Goal: Navigation & Orientation: Find specific page/section

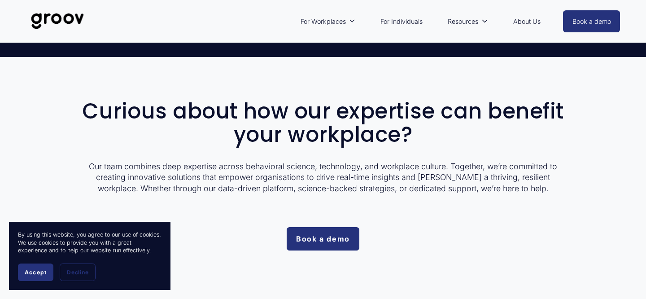
scroll to position [2265, 0]
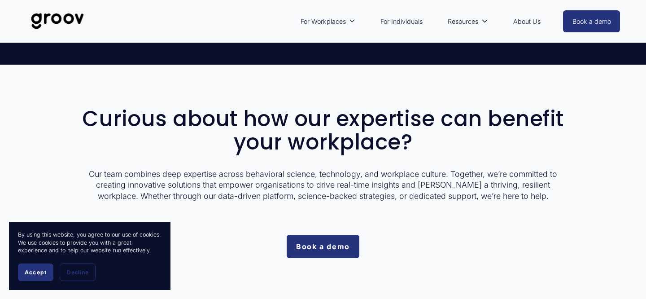
click at [63, 17] on img at bounding box center [57, 21] width 63 height 30
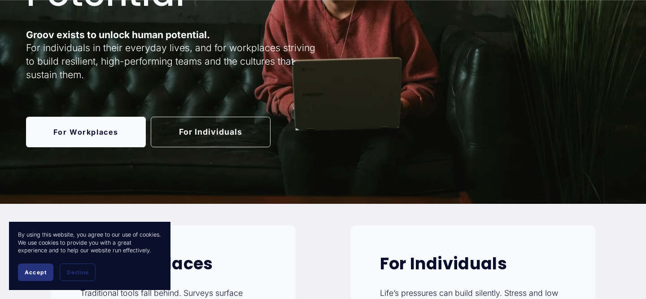
scroll to position [132, 0]
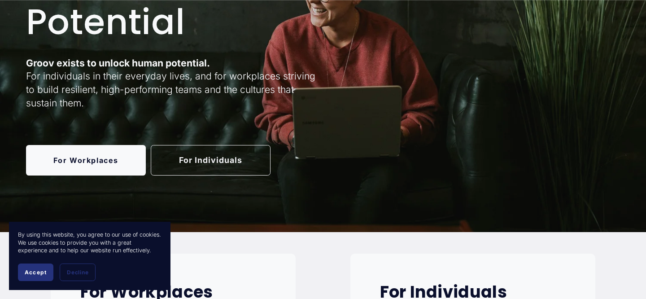
click at [202, 160] on link "For Individuals" at bounding box center [211, 160] width 120 height 31
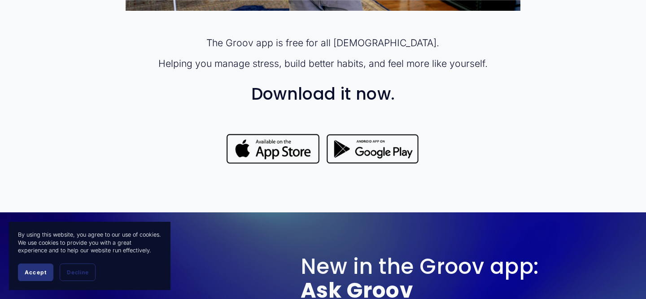
scroll to position [737, 0]
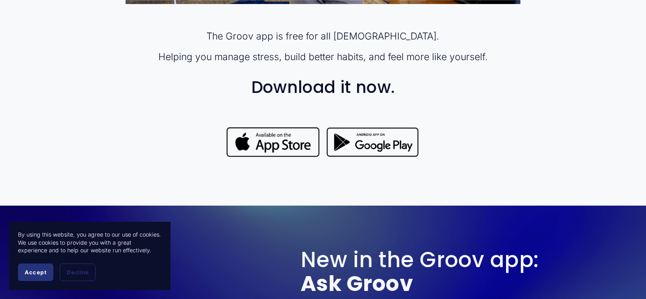
click at [282, 139] on div at bounding box center [273, 142] width 95 height 33
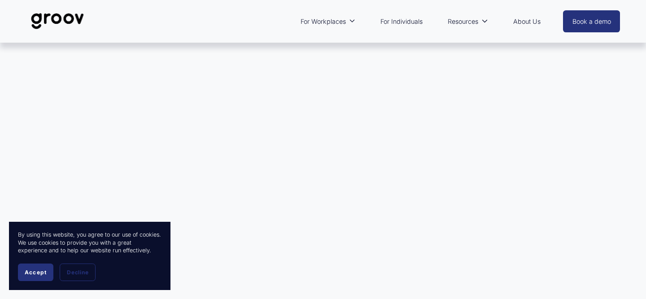
scroll to position [737, 0]
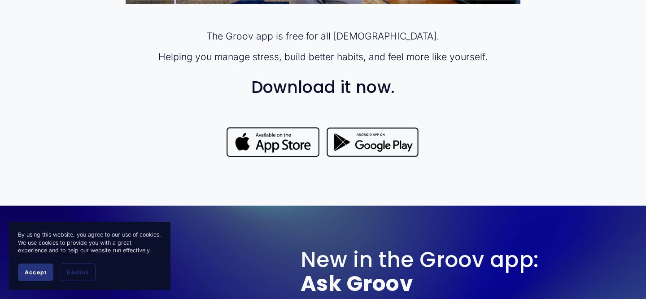
click at [377, 147] on div at bounding box center [372, 143] width 95 height 34
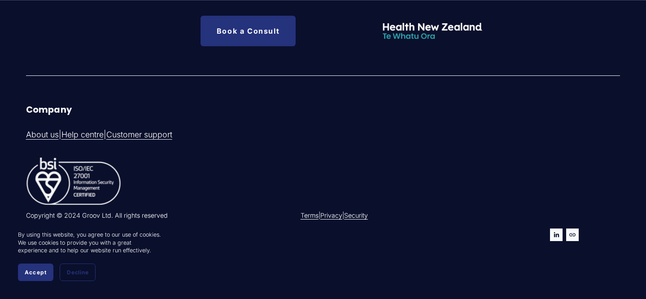
scroll to position [2881, 0]
